Goal: Transaction & Acquisition: Purchase product/service

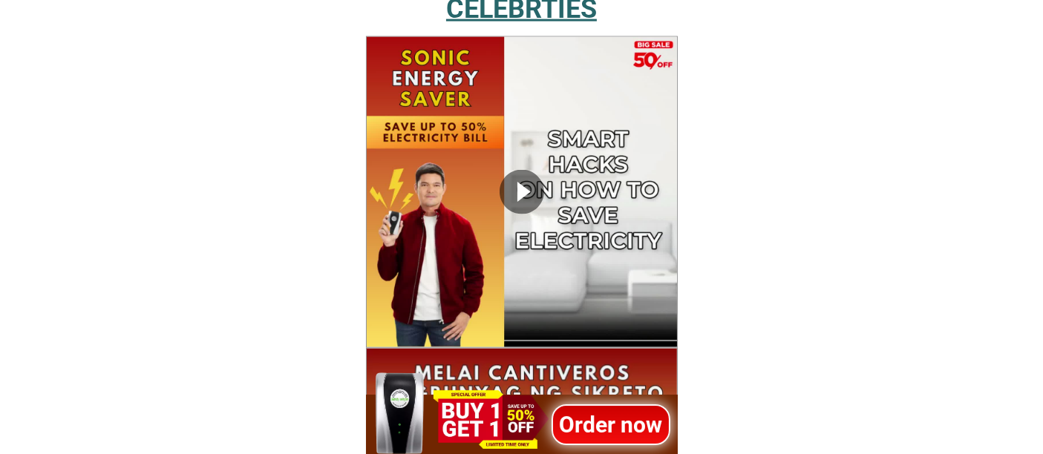
scroll to position [2349, 0]
click at [609, 427] on h1 "Order now" at bounding box center [611, 424] width 119 height 33
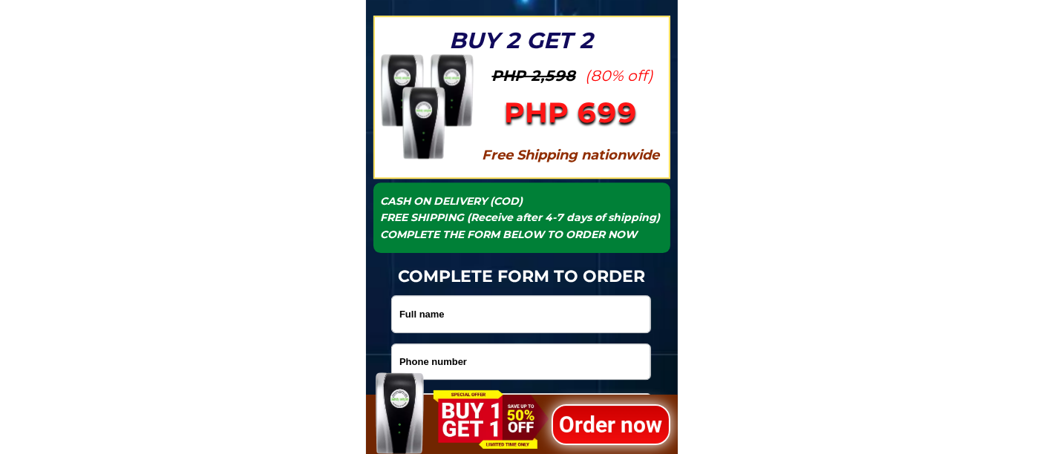
scroll to position [4814, 0]
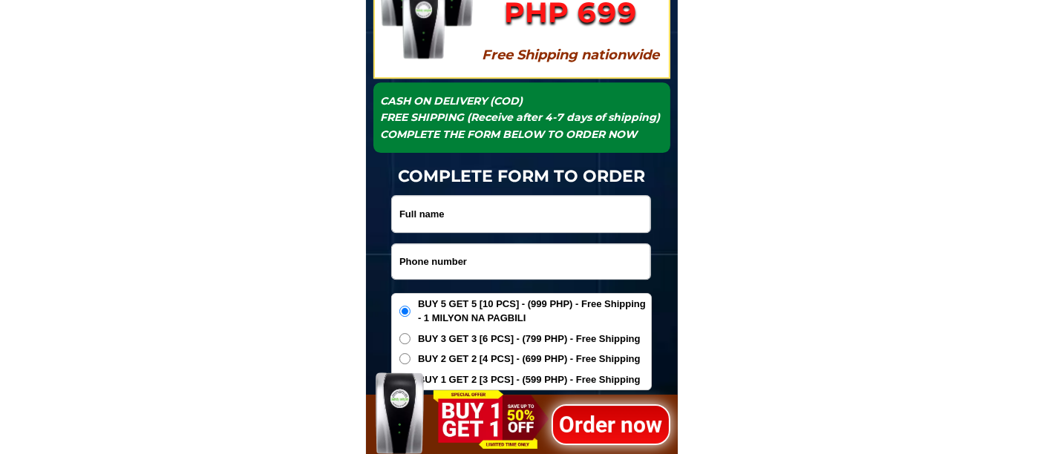
click at [445, 261] on input "Input phone_number" at bounding box center [521, 261] width 258 height 35
paste input "09071129735"
type input "09071129735"
click at [464, 211] on input "Input full_name" at bounding box center [521, 214] width 258 height 36
paste input "[PERSON_NAME]"
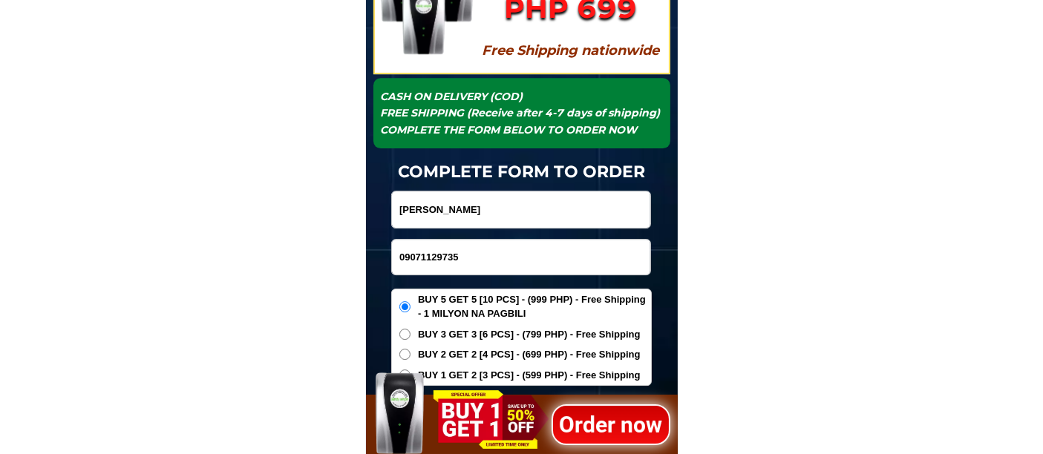
scroll to position [4897, 0]
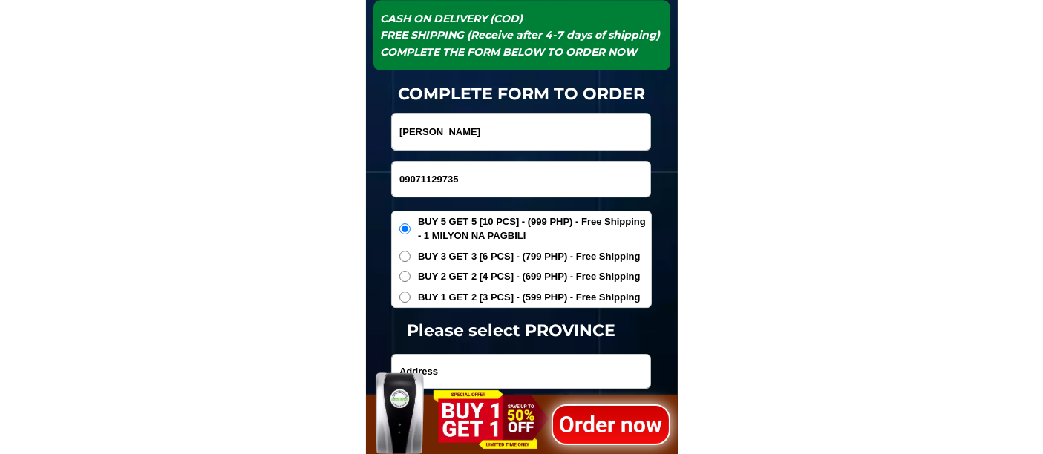
type input "[PERSON_NAME]"
click at [460, 295] on span "BUY 1 GET 2 [3 PCS] - (599 PHP) - Free Shipping" at bounding box center [529, 297] width 223 height 15
click at [411, 295] on input "BUY 1 GET 2 [3 PCS] - (599 PHP) - Free Shipping" at bounding box center [404, 297] width 11 height 11
radio input "true"
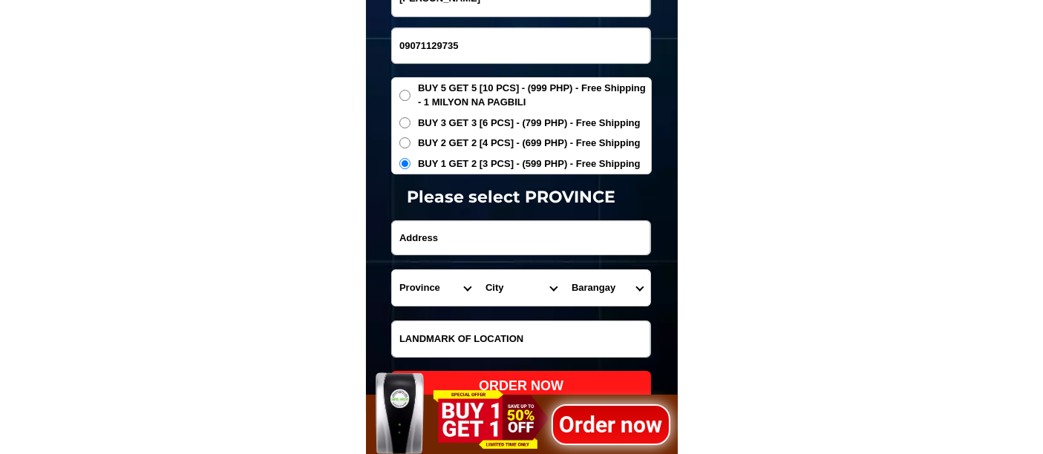
scroll to position [5061, 0]
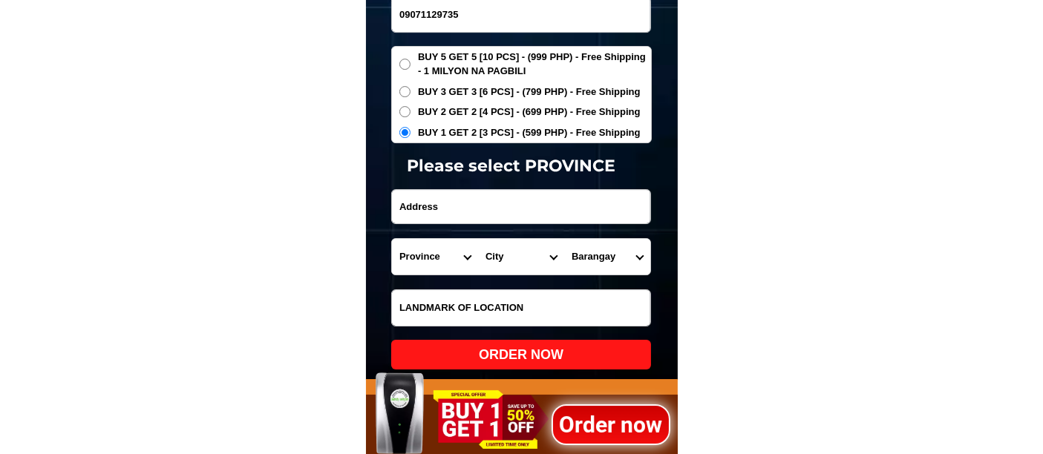
paste input "blk 96 lot 1 [PERSON_NAME] dapdap bamban tàrlac"
click at [434, 202] on input "blk 96 lot 1 [PERSON_NAME] dapdap bamban tàrlac" at bounding box center [521, 206] width 258 height 33
type input "blk 96 lot 1 [PERSON_NAME] dapdap bamban tàrlac"
click at [407, 251] on select "Province [GEOGRAPHIC_DATA] [GEOGRAPHIC_DATA] [GEOGRAPHIC_DATA] [GEOGRAPHIC_DATA…" at bounding box center [435, 257] width 86 height 36
select select "63_225"
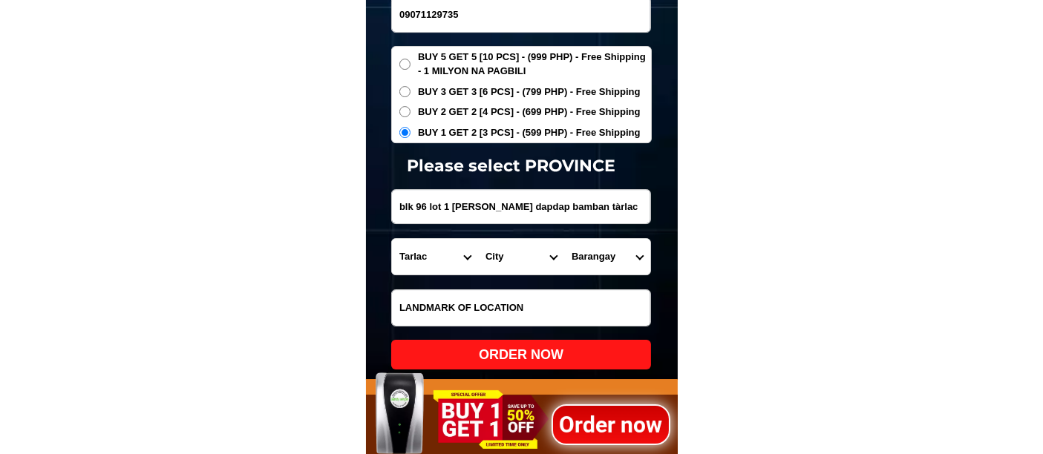
click at [392, 239] on select "Province [GEOGRAPHIC_DATA] [GEOGRAPHIC_DATA] [GEOGRAPHIC_DATA] [GEOGRAPHIC_DATA…" at bounding box center [435, 257] width 86 height 36
click at [494, 260] on select "City Anao Bamban Camiling Capas Gerona Mayantoc [PERSON_NAME] Paniqui [PERSON_N…" at bounding box center [521, 257] width 86 height 36
select select "63_2257084"
click at [478, 239] on select "City Anao Bamban Camiling Capas Gerona Mayantoc [PERSON_NAME] Paniqui [PERSON_N…" at bounding box center [521, 257] width 86 height 36
click at [583, 253] on select "Barangay Anupul Banaba Bangcu Culubasa Dela [PERSON_NAME][GEOGRAPHIC_DATA] [GEO…" at bounding box center [607, 257] width 86 height 36
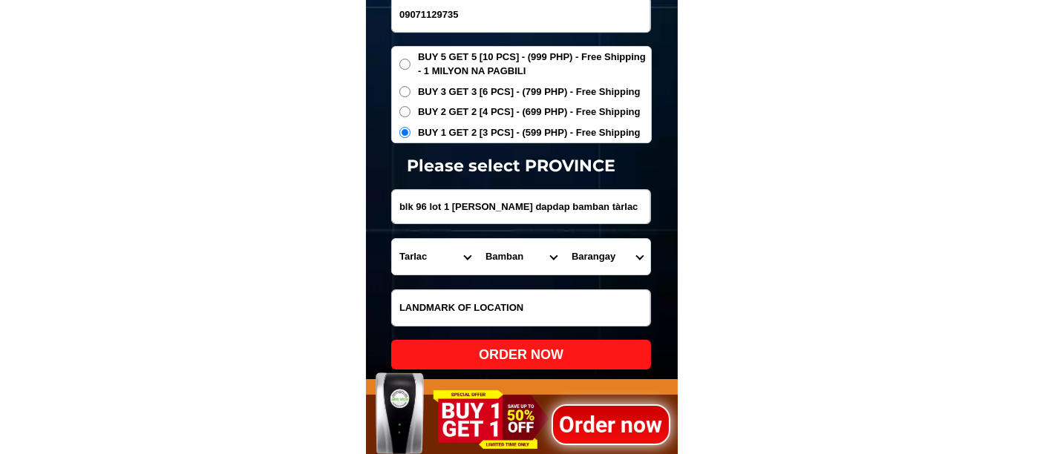
select select "63_22570848478"
click at [564, 239] on select "Barangay Anupul Banaba Bangcu Culubasa Dela [PERSON_NAME][GEOGRAPHIC_DATA] [GEO…" at bounding box center [607, 257] width 86 height 36
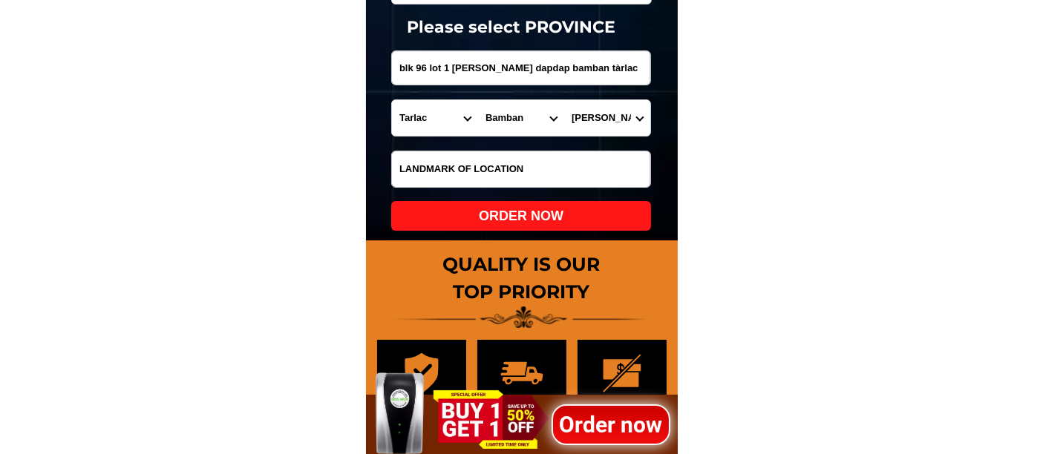
scroll to position [5226, 0]
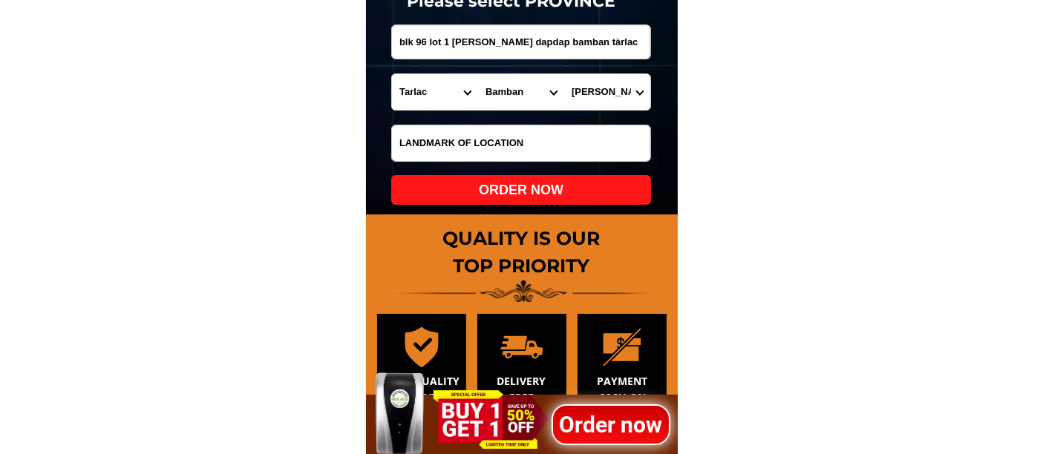
click at [491, 196] on div "ORDER NOW" at bounding box center [521, 190] width 260 height 20
radio input "true"
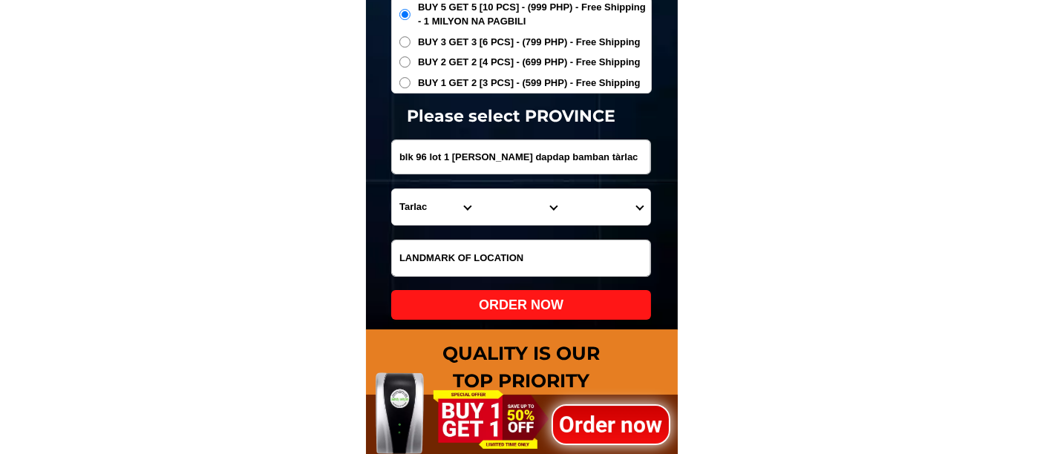
scroll to position [4979, 0]
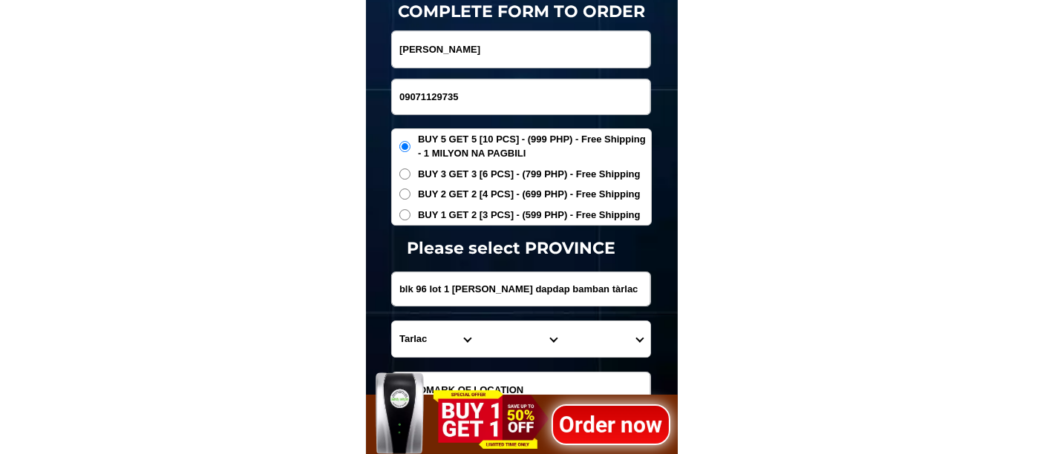
click at [468, 99] on input "09071129735" at bounding box center [521, 96] width 258 height 35
paste input "09516782336"
type input "09516782336"
click at [477, 51] on input "Input full_name" at bounding box center [521, 49] width 258 height 36
paste input "[PERSON_NAME]"
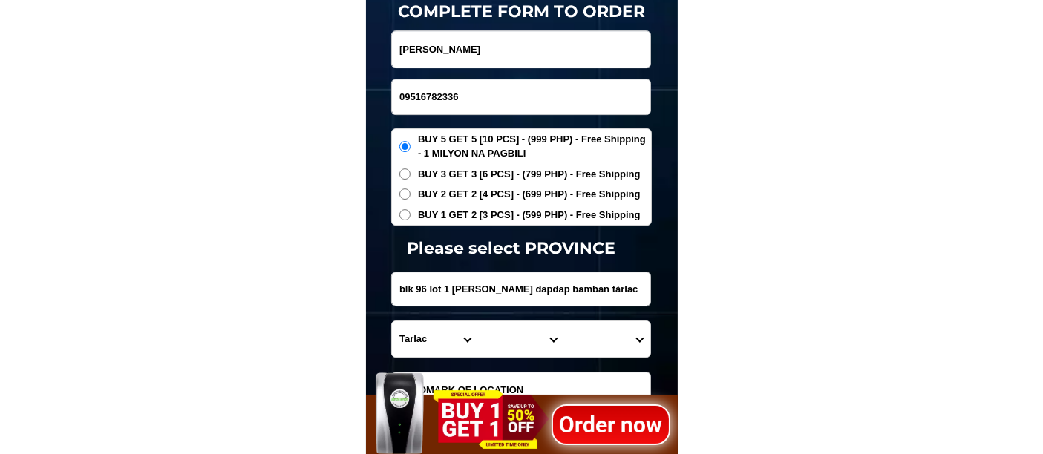
type input "[PERSON_NAME]"
click at [465, 208] on span "BUY 1 GET 2 [3 PCS] - (599 PHP) - Free Shipping" at bounding box center [529, 215] width 223 height 15
click at [411, 209] on input "BUY 1 GET 2 [3 PCS] - (599 PHP) - Free Shipping" at bounding box center [404, 214] width 11 height 11
radio input "true"
click at [447, 280] on input "Input address" at bounding box center [521, 288] width 258 height 33
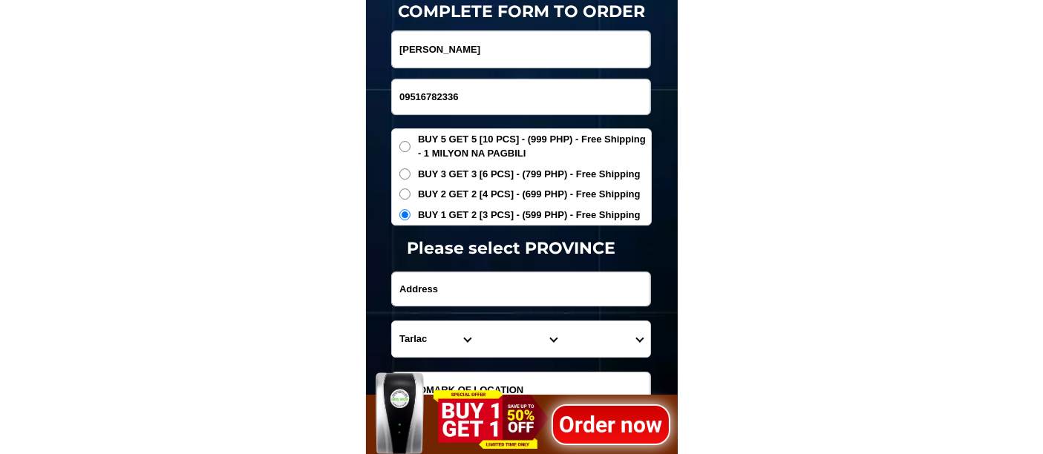
paste input "Hse.357 Brgy.50 Buttong Sitio 3 [GEOGRAPHIC_DATA],[GEOGRAPHIC_DATA] Back Aloha …"
type input "Hse.357 Brgy.50 Buttong Sitio 3 [GEOGRAPHIC_DATA],[GEOGRAPHIC_DATA] Back Aloha …"
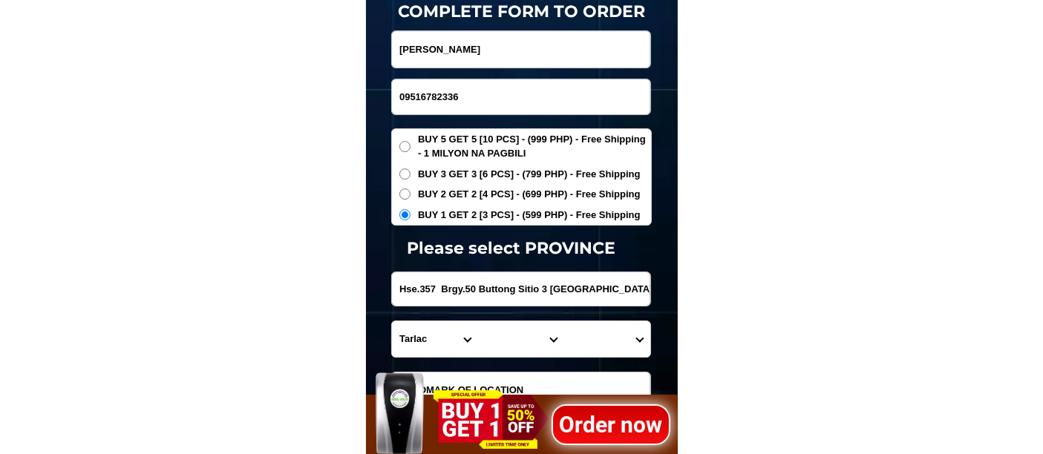
click at [428, 334] on select "Province [GEOGRAPHIC_DATA] [GEOGRAPHIC_DATA] [GEOGRAPHIC_DATA] [GEOGRAPHIC_DATA…" at bounding box center [435, 339] width 86 height 36
click at [392, 321] on select "Province [GEOGRAPHIC_DATA] [GEOGRAPHIC_DATA] [GEOGRAPHIC_DATA] [GEOGRAPHIC_DATA…" at bounding box center [435, 339] width 86 height 36
click at [476, 341] on select "Province [GEOGRAPHIC_DATA] [GEOGRAPHIC_DATA] [GEOGRAPHIC_DATA] [GEOGRAPHIC_DATA…" at bounding box center [435, 339] width 86 height 36
click at [498, 338] on select "City Agoo Aringay Bacnotan Bagulin Balaoan [PERSON_NAME] [GEOGRAPHIC_DATA] Caba…" at bounding box center [521, 339] width 86 height 36
click at [424, 341] on select "Province [GEOGRAPHIC_DATA] [GEOGRAPHIC_DATA] [GEOGRAPHIC_DATA] [GEOGRAPHIC_DATA…" at bounding box center [435, 339] width 86 height 36
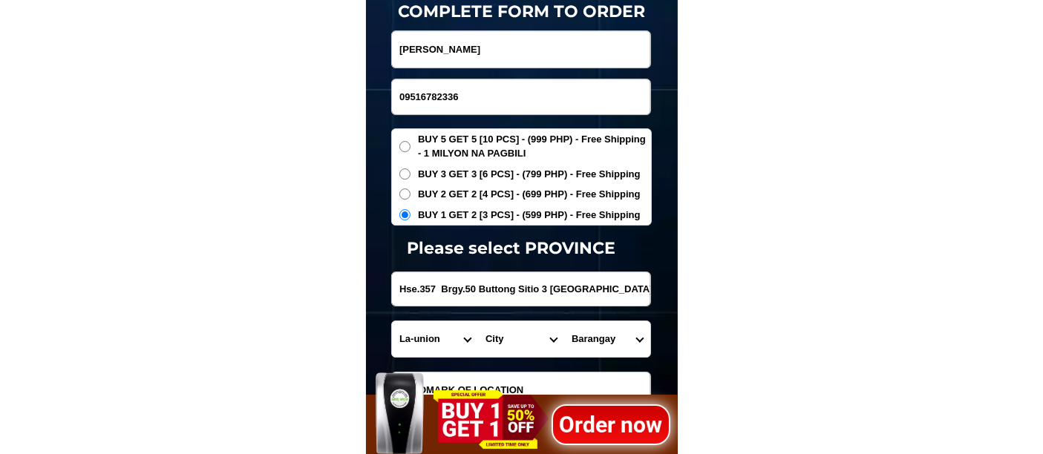
select select "63_473"
click at [392, 321] on select "Province [GEOGRAPHIC_DATA] [GEOGRAPHIC_DATA] [GEOGRAPHIC_DATA] [GEOGRAPHIC_DATA…" at bounding box center [435, 339] width 86 height 36
click at [499, 340] on select "City Adams Bacarra [GEOGRAPHIC_DATA] [GEOGRAPHIC_DATA] [GEOGRAPHIC_DATA] [GEOGR…" at bounding box center [521, 339] width 86 height 36
select select "63_4738350"
click at [478, 321] on select "City Adams Bacarra [GEOGRAPHIC_DATA] [GEOGRAPHIC_DATA] [GEOGRAPHIC_DATA] [GEOGR…" at bounding box center [521, 339] width 86 height 36
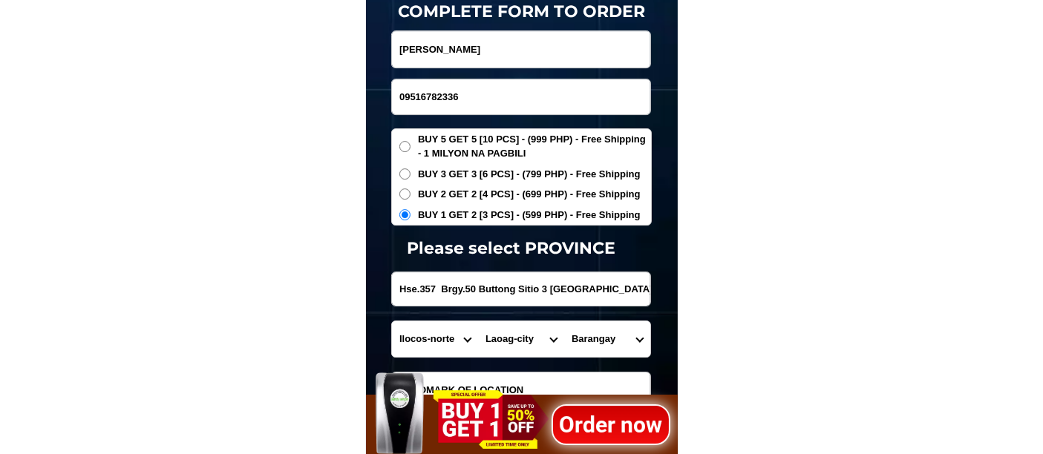
click at [604, 342] on select "Barangay Bgy. no. 1 Bgy. no. 1 san [PERSON_NAME] (pob.) Bgy. no. 10 Bgy. no. 10…" at bounding box center [607, 339] width 86 height 36
select select "63_473835014732"
click at [564, 321] on select "Barangay Bgy. no. 1 Bgy. no. 1 san [PERSON_NAME] (pob.) Bgy. no. 10 Bgy. no. 10…" at bounding box center [607, 339] width 86 height 36
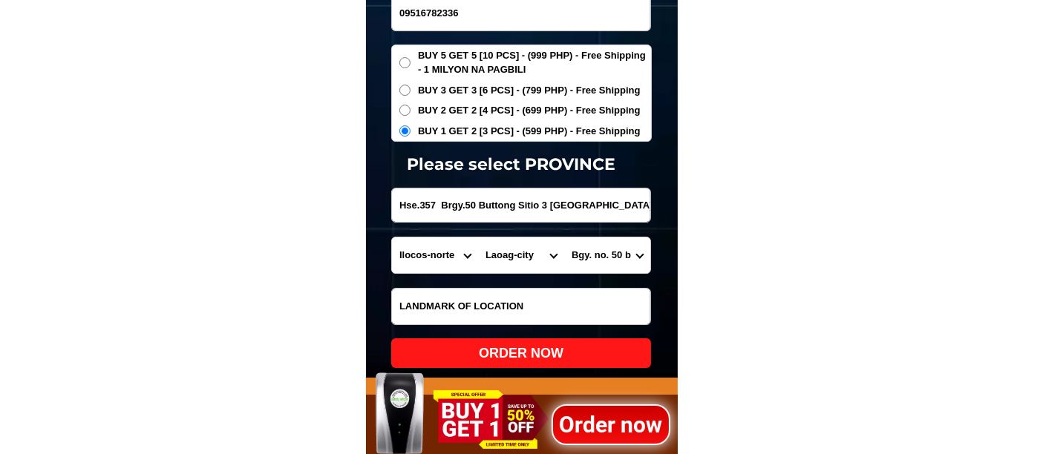
scroll to position [5144, 0]
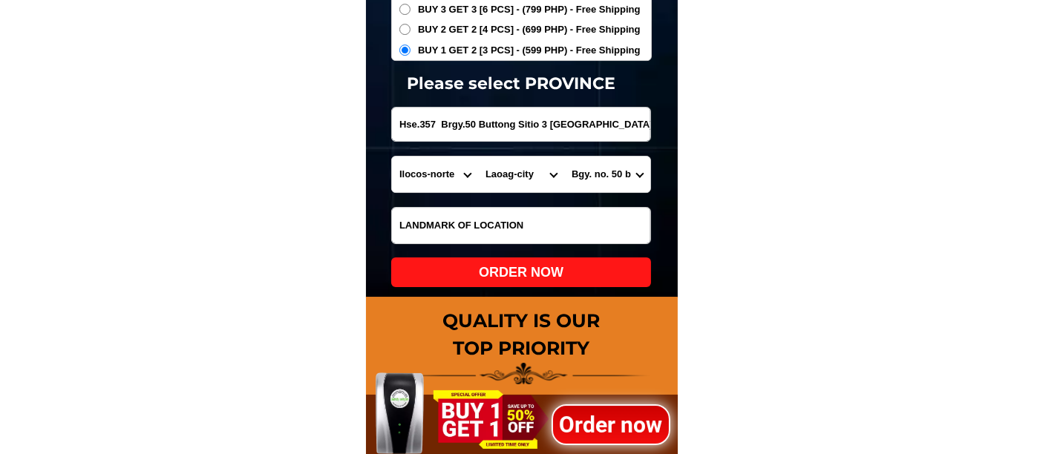
click at [540, 267] on div "ORDER NOW" at bounding box center [521, 273] width 260 height 20
radio input "true"
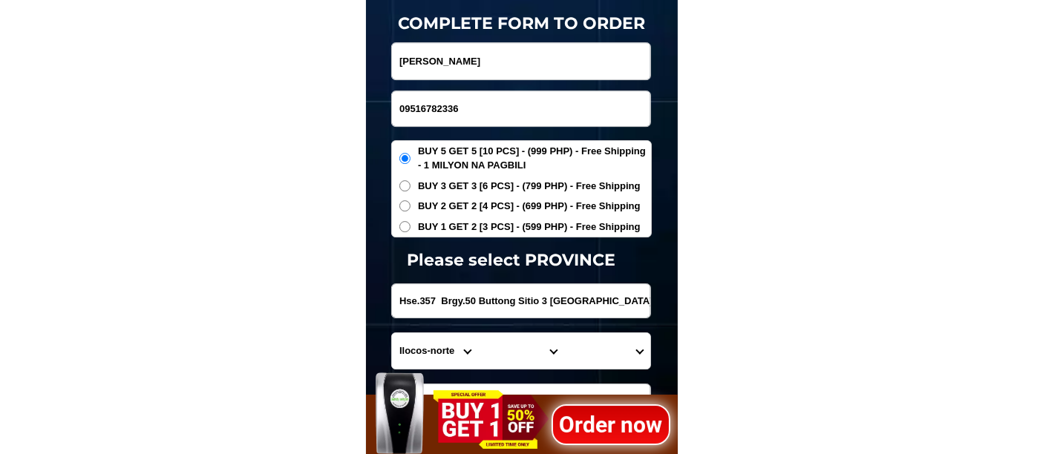
scroll to position [4897, 0]
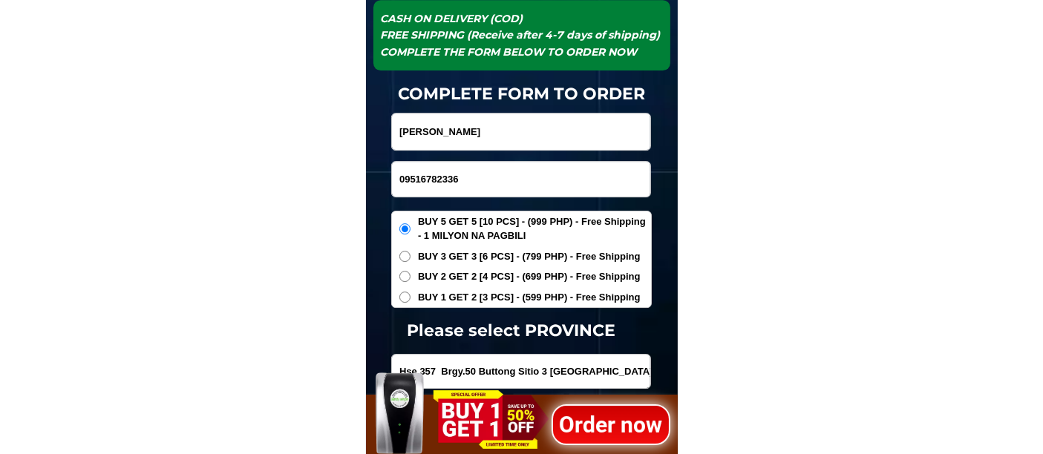
click at [469, 186] on input "09516782336" at bounding box center [521, 179] width 258 height 35
paste input "09327413880"
type input "09327413880"
click at [462, 128] on input "Input full_name" at bounding box center [521, 132] width 258 height 36
paste input "[PERSON_NAME]"
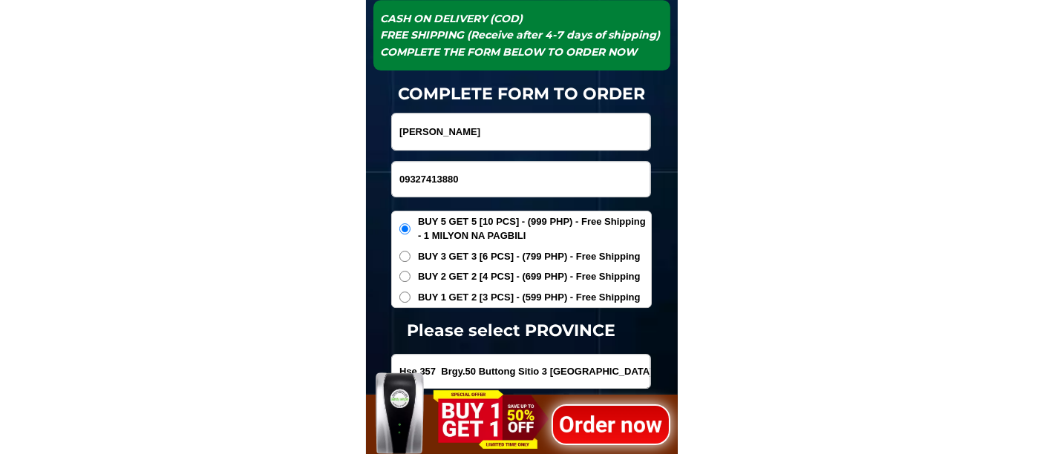
type input "[PERSON_NAME]"
click at [445, 292] on span "BUY 1 GET 2 [3 PCS] - (599 PHP) - Free Shipping" at bounding box center [529, 297] width 223 height 15
click at [411, 292] on input "BUY 1 GET 2 [3 PCS] - (599 PHP) - Free Shipping" at bounding box center [404, 297] width 11 height 11
radio input "true"
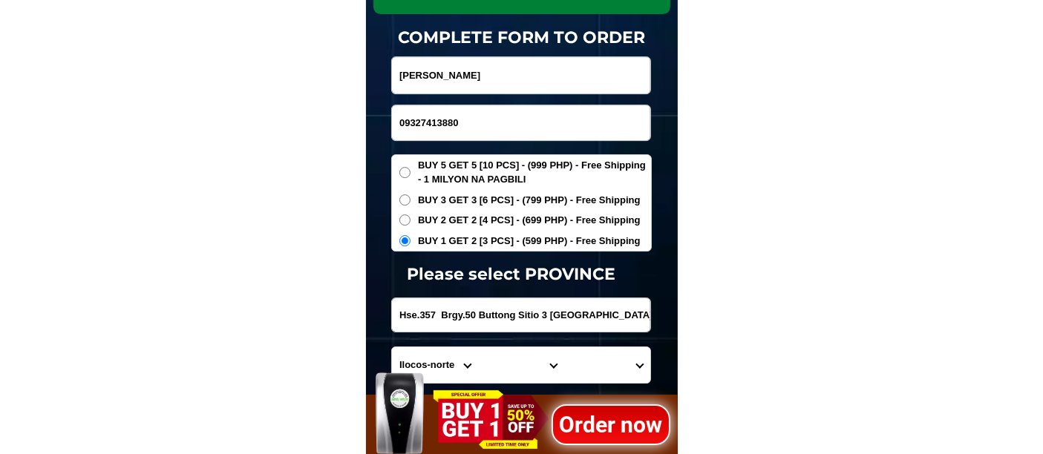
scroll to position [4979, 0]
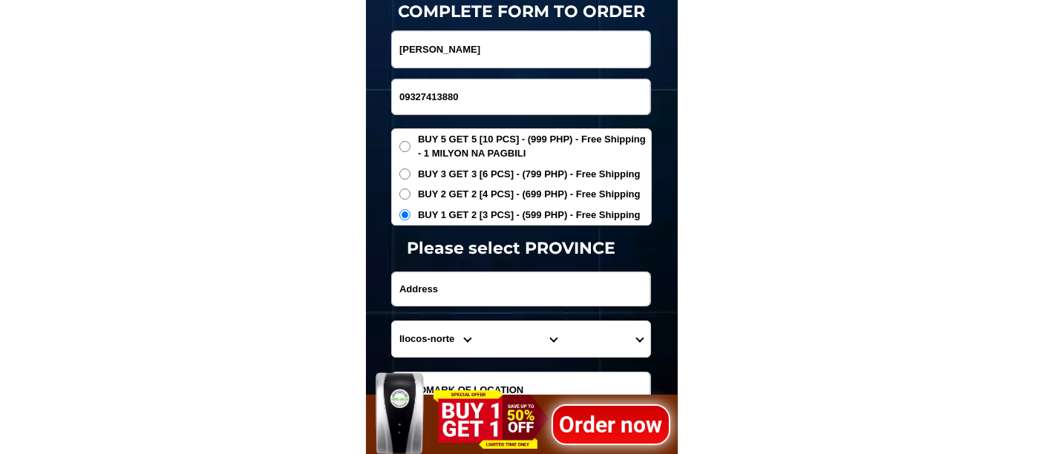
click at [439, 293] on input "Input address" at bounding box center [521, 288] width 258 height 33
paste input "bintog plaridel,[GEOGRAPHIC_DATA]..front.bintog water district"
type input "bintog plaridel,[GEOGRAPHIC_DATA]..front.bintog water district"
click at [429, 344] on select "Province [GEOGRAPHIC_DATA] [GEOGRAPHIC_DATA] [GEOGRAPHIC_DATA] [GEOGRAPHIC_DATA…" at bounding box center [435, 339] width 86 height 36
select select "63_761"
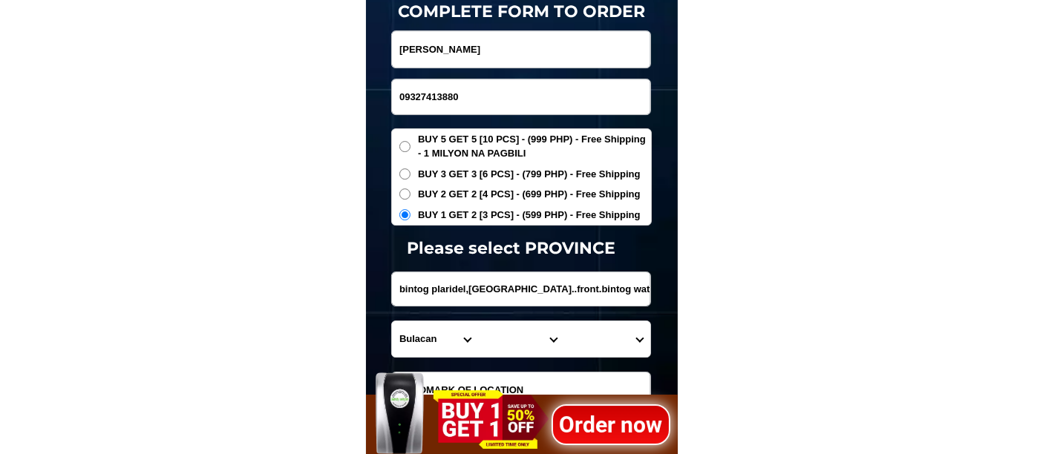
click at [392, 321] on select "Province [GEOGRAPHIC_DATA] [GEOGRAPHIC_DATA] [GEOGRAPHIC_DATA] [GEOGRAPHIC_DATA…" at bounding box center [435, 339] width 86 height 36
click at [500, 339] on select "City Angat Balagtas [GEOGRAPHIC_DATA] [GEOGRAPHIC_DATA] [GEOGRAPHIC_DATA] [GEOG…" at bounding box center [521, 339] width 86 height 36
select select "63_7619172"
click at [478, 321] on select "City Angat Balagtas [GEOGRAPHIC_DATA] [GEOGRAPHIC_DATA] [GEOGRAPHIC_DATA] [GEOG…" at bounding box center [521, 339] width 86 height 36
click at [601, 335] on select "Barangay Agnaya Bagong silang Banga i Banga ii Bintog Bulihan Culianin Dampol L…" at bounding box center [607, 339] width 86 height 36
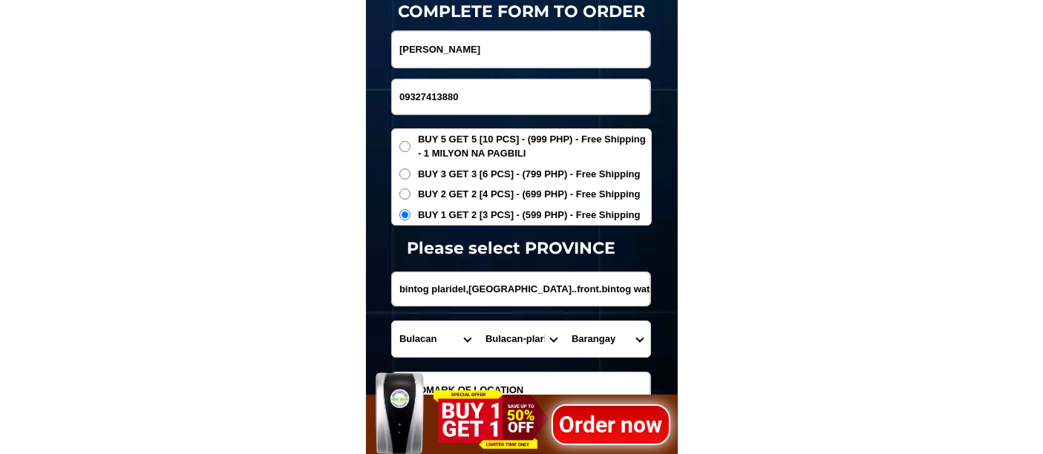
select select "63_76191722984"
click at [564, 321] on select "Barangay Agnaya Bagong silang Banga i Banga ii Bintog Bulihan Culianin Dampol L…" at bounding box center [607, 339] width 86 height 36
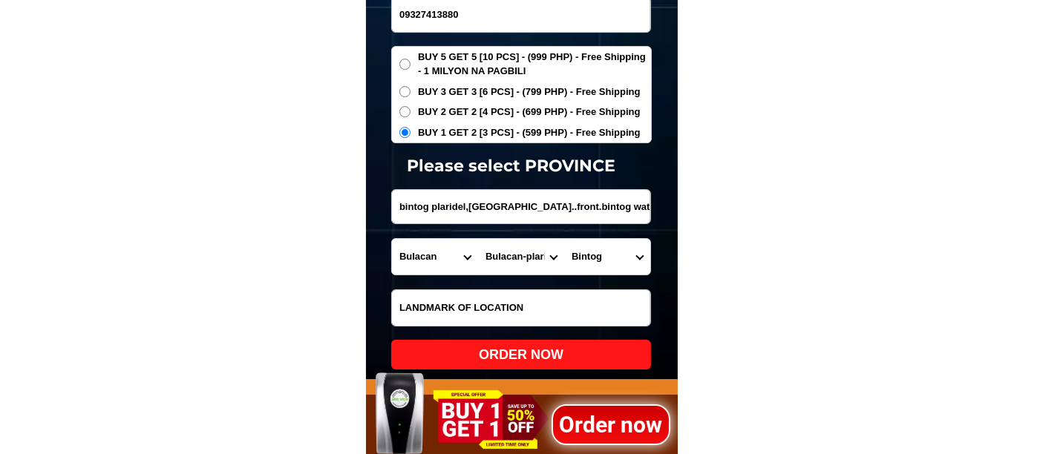
click at [521, 347] on div "ORDER NOW" at bounding box center [521, 355] width 260 height 20
radio input "true"
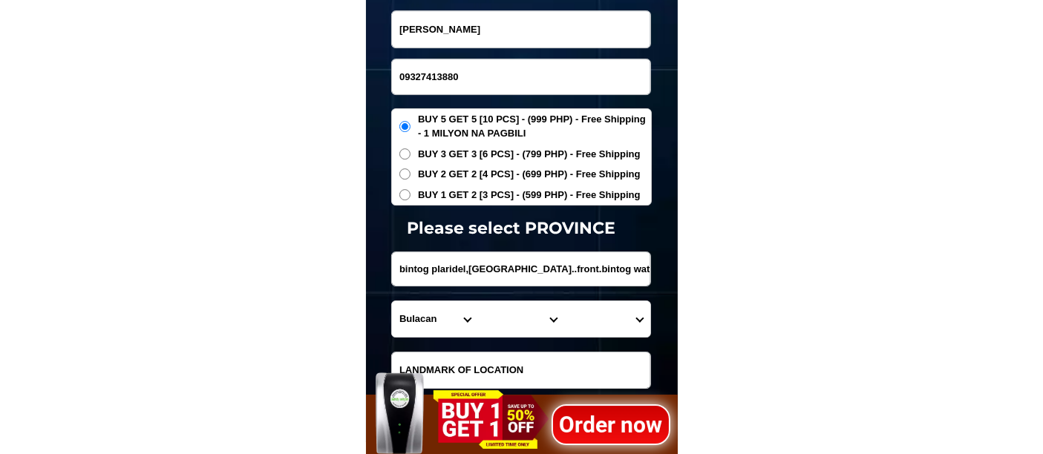
scroll to position [4897, 0]
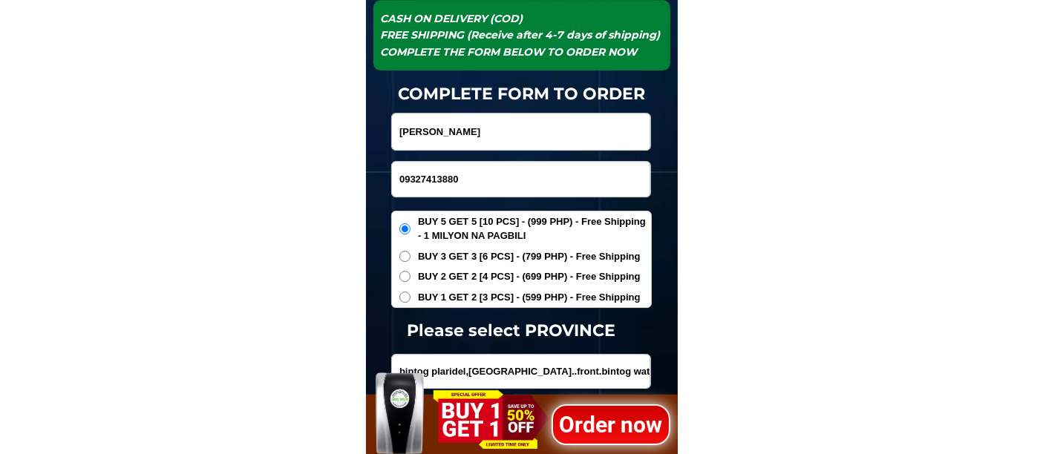
click at [486, 186] on input "09327413880" at bounding box center [521, 179] width 258 height 35
paste input "09351070243"
type input "09351070243"
click at [470, 120] on input "Input full_name" at bounding box center [521, 132] width 258 height 36
paste input "[PERSON_NAME]"
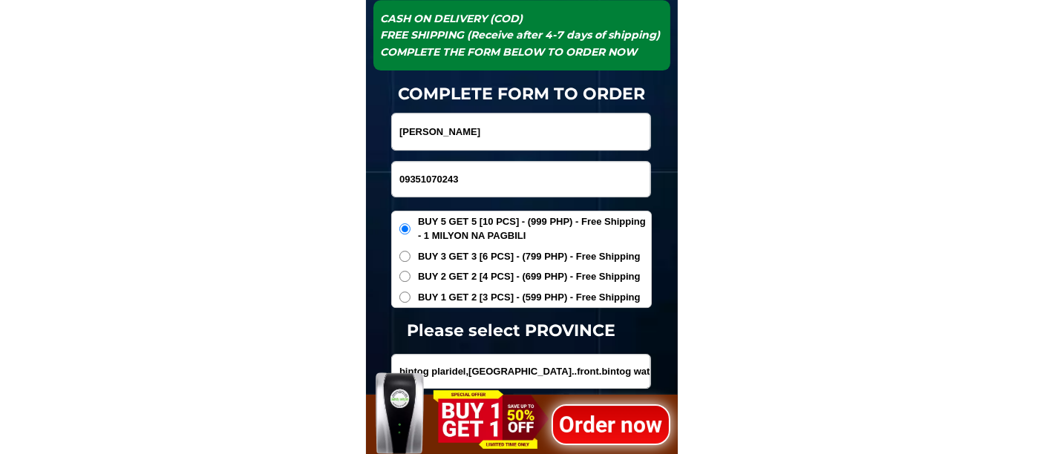
type input "[PERSON_NAME]"
click at [456, 295] on span "BUY 1 GET 2 [3 PCS] - (599 PHP) - Free Shipping" at bounding box center [529, 297] width 223 height 15
click at [411, 295] on input "BUY 1 GET 2 [3 PCS] - (599 PHP) - Free Shipping" at bounding box center [404, 297] width 11 height 11
radio input "true"
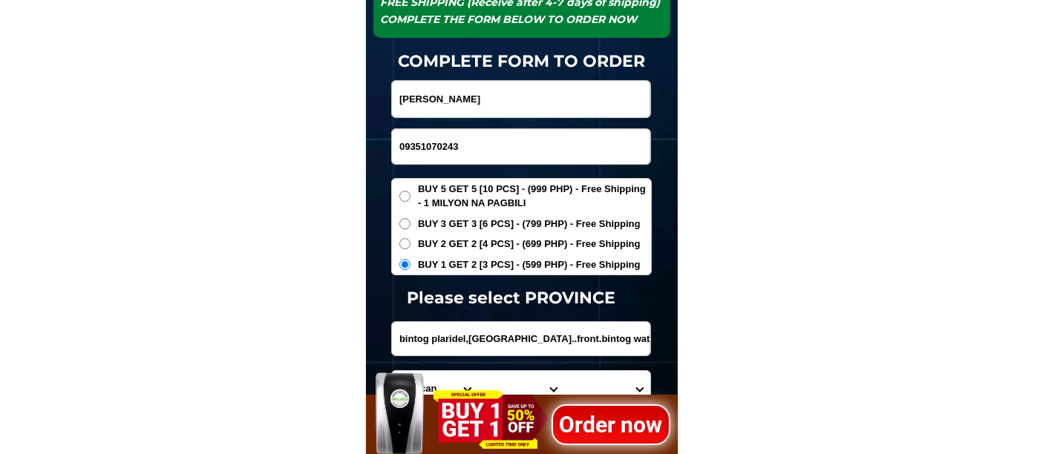
scroll to position [4979, 0]
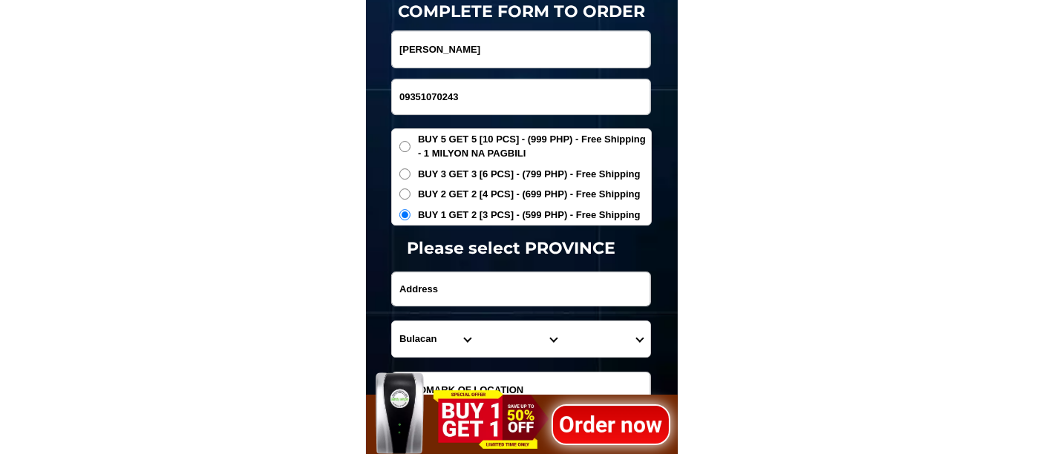
click at [437, 285] on input "Input address" at bounding box center [521, 288] width 258 height 33
paste input "Blk.[STREET_ADDRESS][PERSON_NAME]...Purok #7 ... [GEOGRAPHIC_DATA][PERSON_NAME]…"
drag, startPoint x: 437, startPoint y: 285, endPoint x: 472, endPoint y: 287, distance: 34.9
click at [437, 285] on input "Blk.[STREET_ADDRESS][PERSON_NAME]...Purok #7 ... [GEOGRAPHIC_DATA][PERSON_NAME]…" at bounding box center [521, 288] width 258 height 33
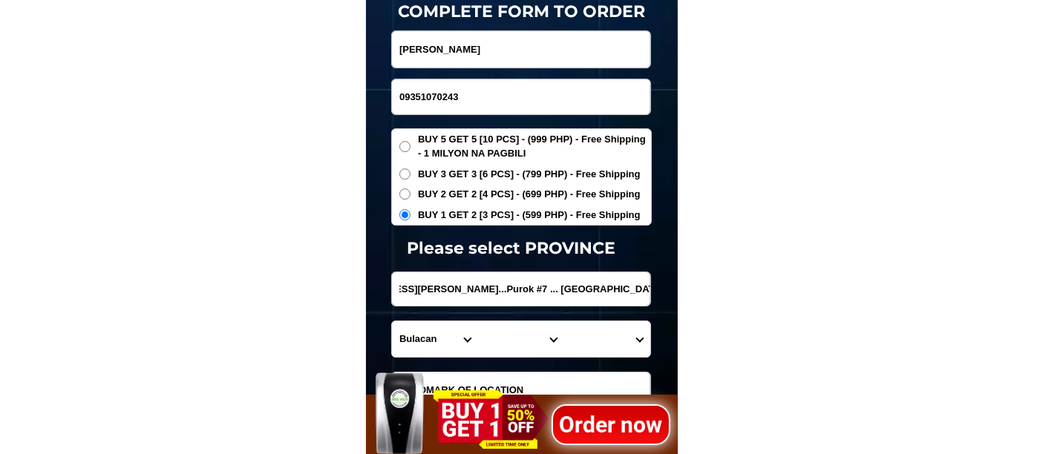
type input "Blk.[STREET_ADDRESS][PERSON_NAME]...Purok #7 ... [GEOGRAPHIC_DATA][PERSON_NAME]…"
drag, startPoint x: 521, startPoint y: 294, endPoint x: 756, endPoint y: 294, distance: 234.6
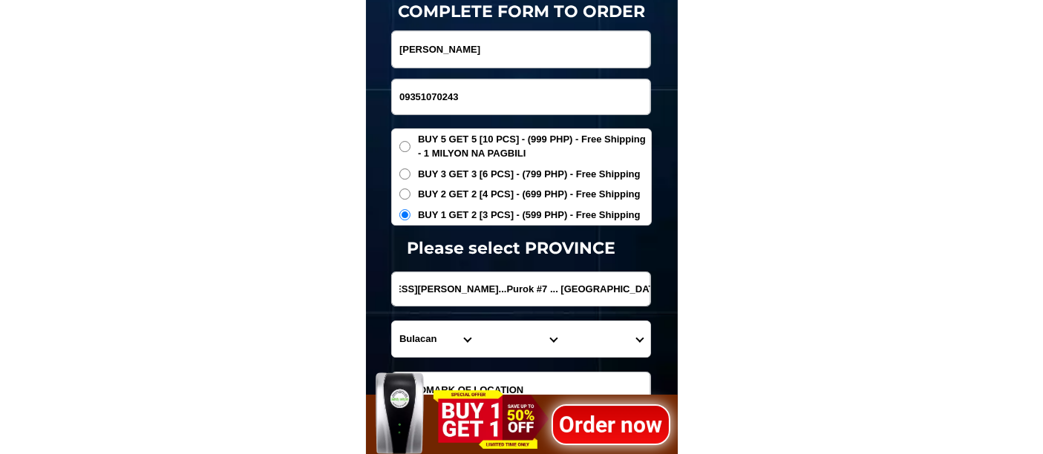
click at [590, 292] on input "Blk.[STREET_ADDRESS][PERSON_NAME]...Purok #7 ... [GEOGRAPHIC_DATA][PERSON_NAME]…" at bounding box center [521, 288] width 258 height 33
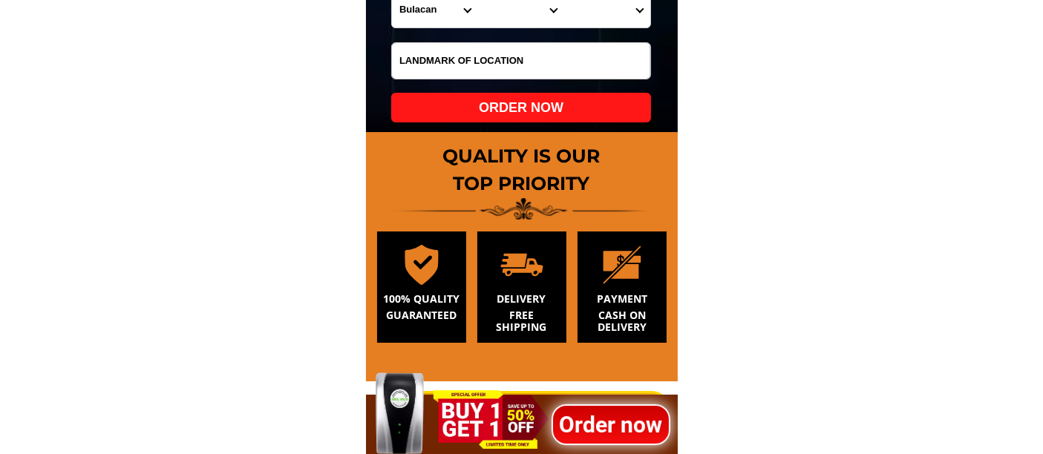
scroll to position [5300, 0]
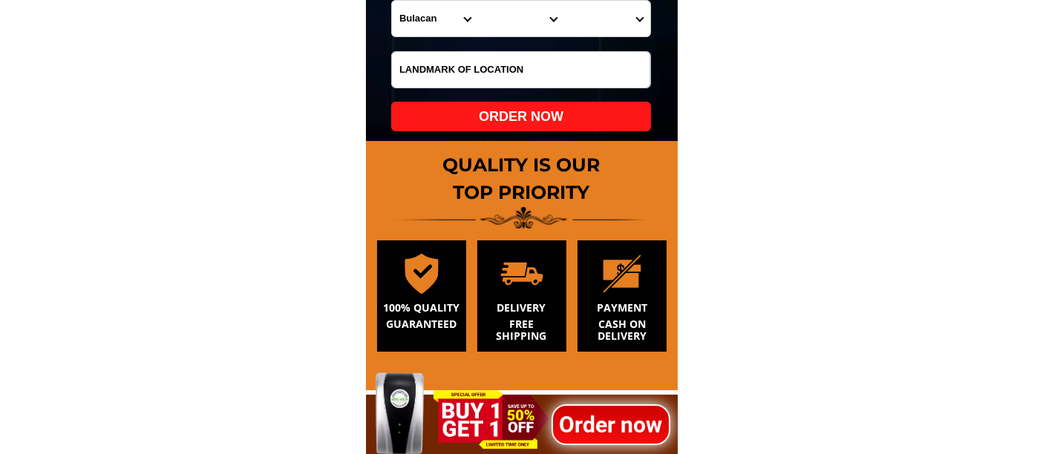
click at [419, 16] on select "Province [GEOGRAPHIC_DATA] [GEOGRAPHIC_DATA] [GEOGRAPHIC_DATA] [GEOGRAPHIC_DATA…" at bounding box center [435, 19] width 86 height 36
click at [392, 1] on select "Province [GEOGRAPHIC_DATA] [GEOGRAPHIC_DATA] [GEOGRAPHIC_DATA] [GEOGRAPHIC_DATA…" at bounding box center [435, 19] width 86 height 36
click at [442, 16] on select "Province [GEOGRAPHIC_DATA] [GEOGRAPHIC_DATA] [GEOGRAPHIC_DATA] [GEOGRAPHIC_DATA…" at bounding box center [435, 19] width 86 height 36
select select "63_869"
click at [392, 1] on select "Province [GEOGRAPHIC_DATA] [GEOGRAPHIC_DATA] [GEOGRAPHIC_DATA] [GEOGRAPHIC_DATA…" at bounding box center [435, 19] width 86 height 36
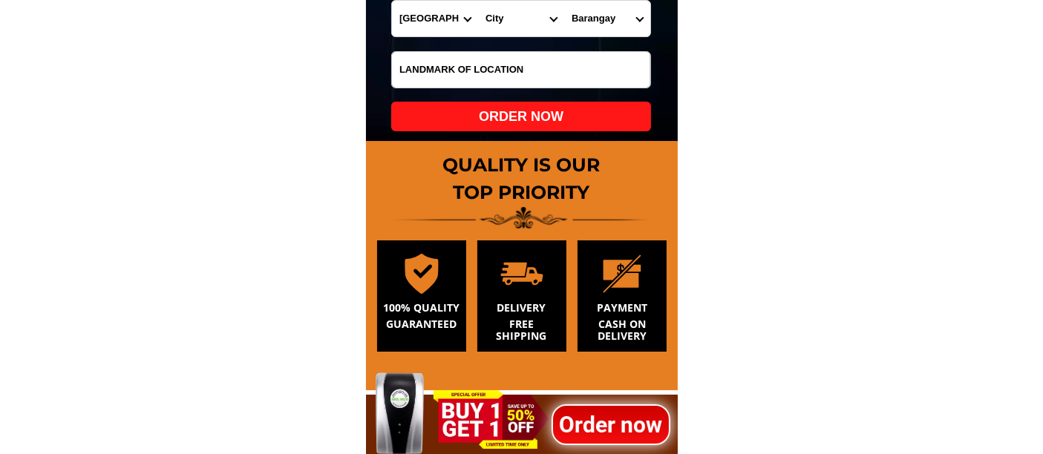
click at [511, 20] on select "City Abulug Allacapan Amulung [GEOGRAPHIC_DATA][PERSON_NAME] [GEOGRAPHIC_DATA] …" at bounding box center [521, 19] width 86 height 36
select select "63_869963"
click at [478, 1] on select "City Abulug Allacapan Amulung [GEOGRAPHIC_DATA][PERSON_NAME] [GEOGRAPHIC_DATA] …" at bounding box center [521, 19] width 86 height 36
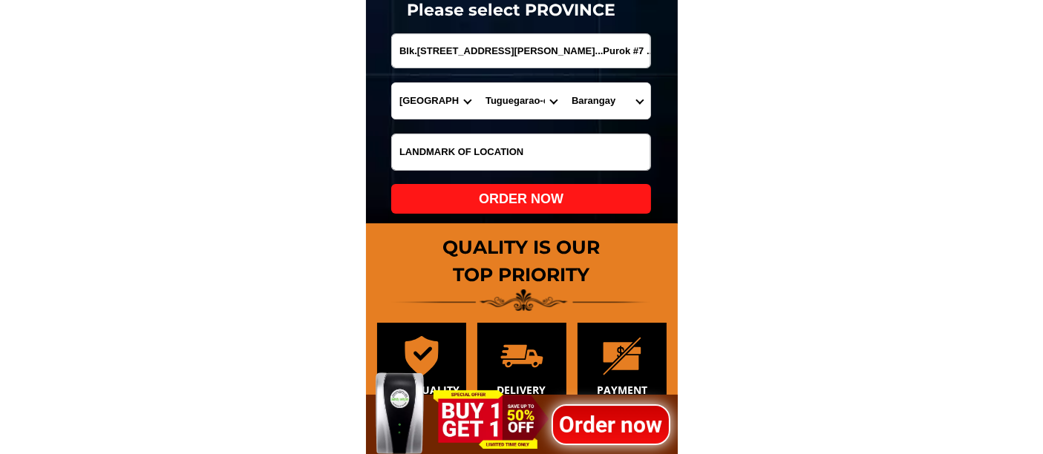
scroll to position [0, 97]
drag, startPoint x: 601, startPoint y: 54, endPoint x: 638, endPoint y: 73, distance: 41.5
click at [601, 100] on select "[GEOGRAPHIC_DATA] east [GEOGRAPHIC_DATA] west Atulayan norte Atulayan sur [GEOG…" at bounding box center [607, 101] width 86 height 36
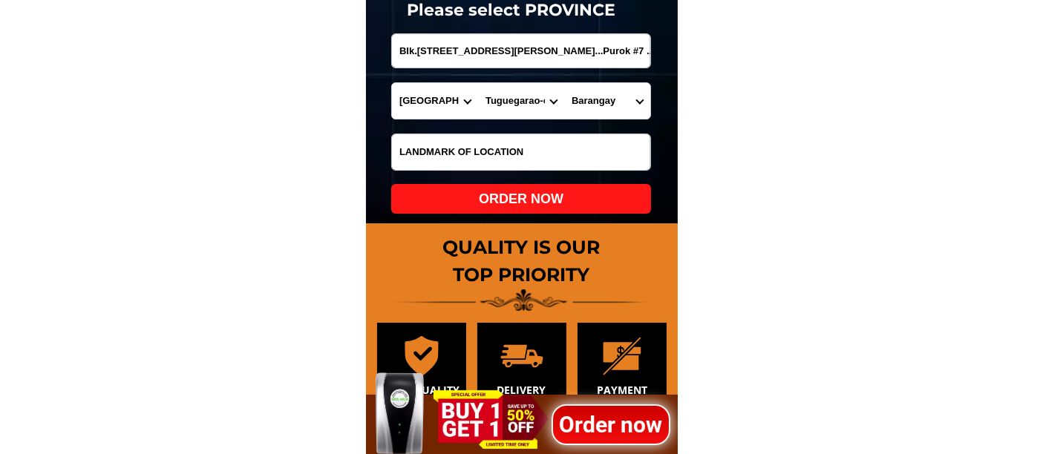
select select "63_869963855"
click at [564, 83] on select "[GEOGRAPHIC_DATA] east [GEOGRAPHIC_DATA] west Atulayan norte Atulayan sur [GEOG…" at bounding box center [607, 101] width 86 height 36
click at [601, 48] on input "Blk.[STREET_ADDRESS][PERSON_NAME]...Purok #7 ... [GEOGRAPHIC_DATA][PERSON_NAME]…" at bounding box center [521, 50] width 258 height 33
drag, startPoint x: 599, startPoint y: 50, endPoint x: 655, endPoint y: 50, distance: 56.4
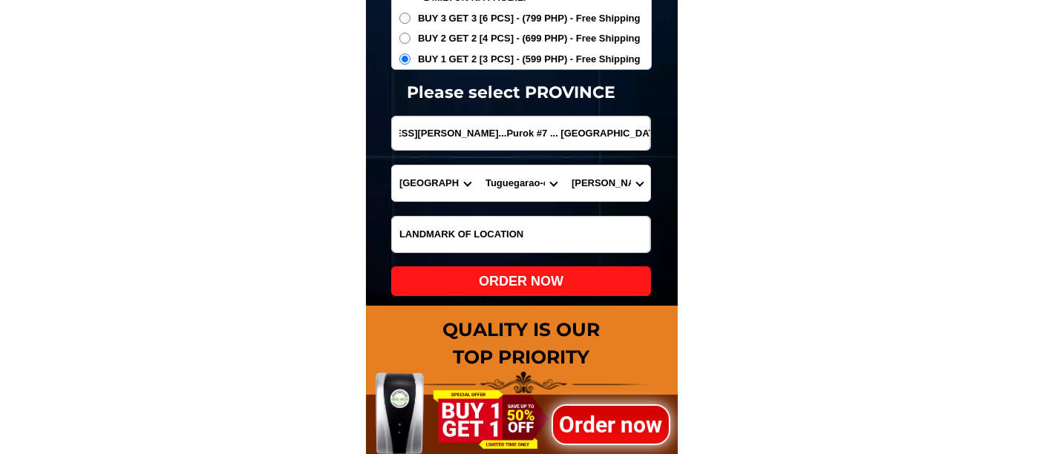
scroll to position [0, 0]
click at [491, 285] on div "ORDER NOW" at bounding box center [521, 282] width 260 height 20
radio input "true"
